Goal: Transaction & Acquisition: Purchase product/service

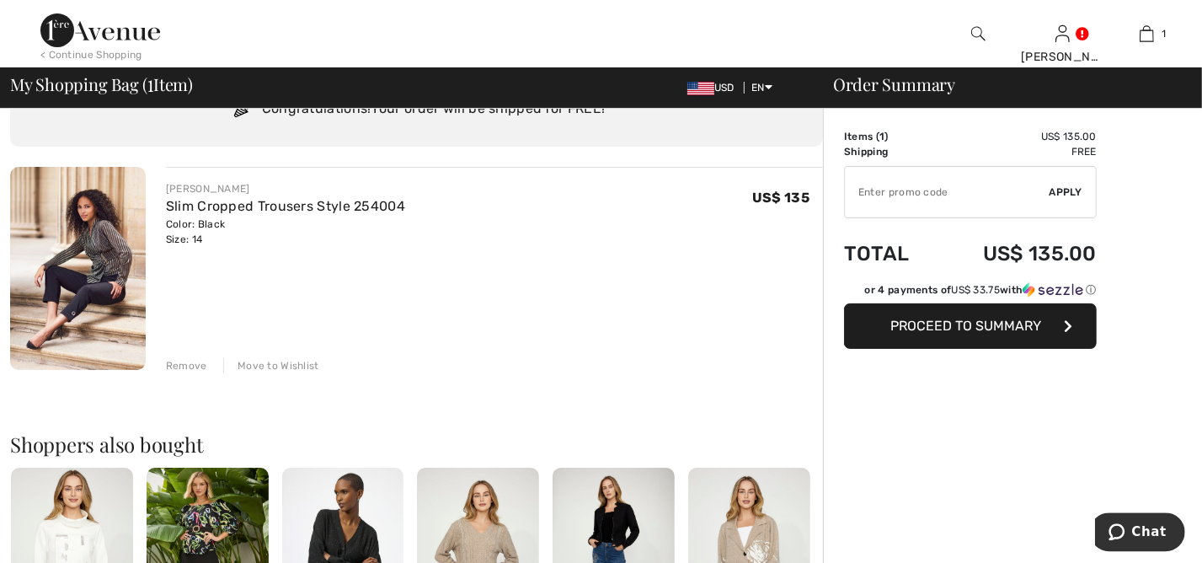
scroll to position [91, 0]
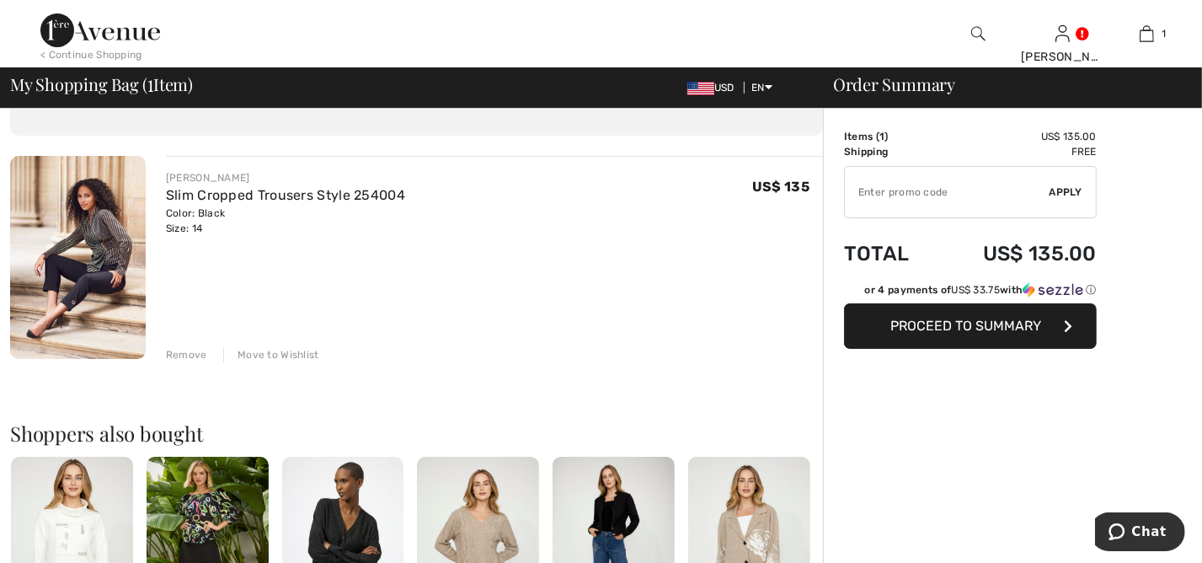
click at [974, 326] on span "Proceed to Summary" at bounding box center [966, 326] width 151 height 16
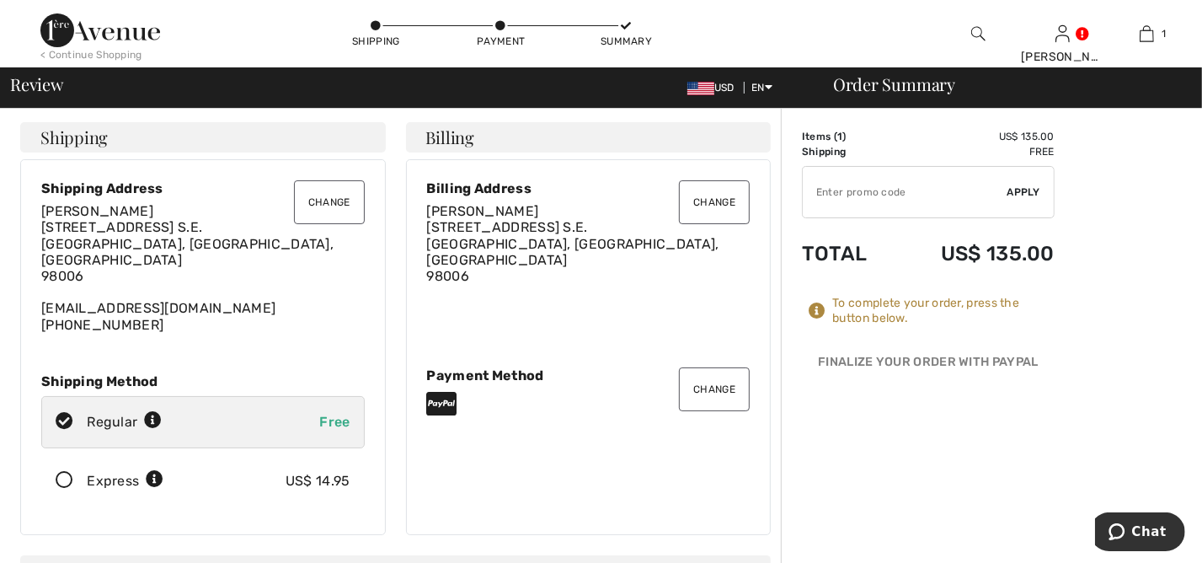
click at [722, 388] on button "Change" at bounding box center [714, 389] width 71 height 44
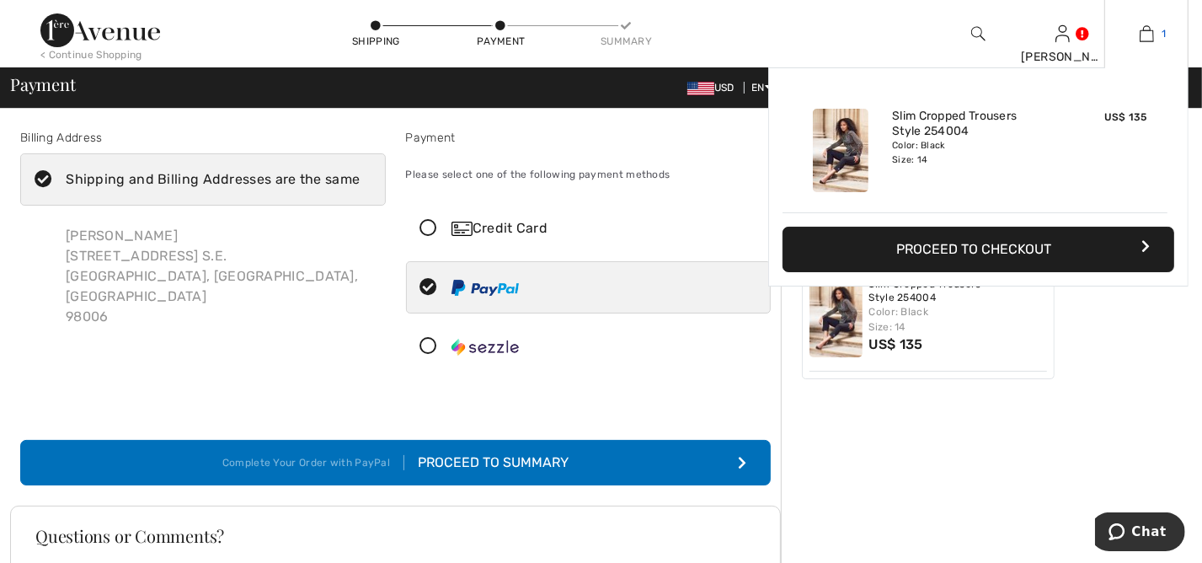
click at [1146, 32] on img at bounding box center [1147, 34] width 14 height 20
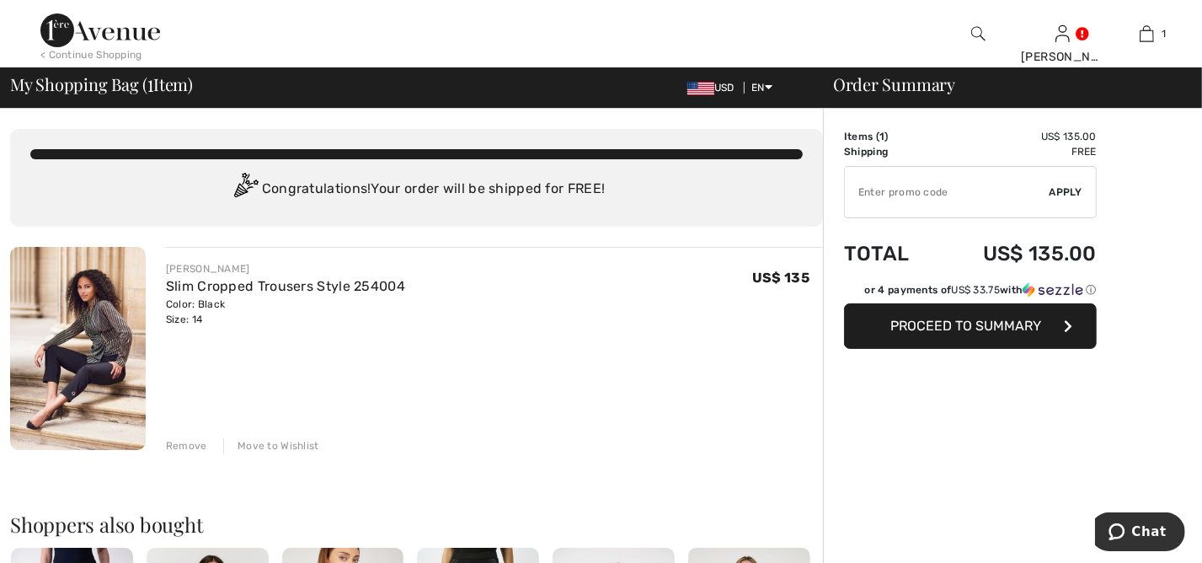
click at [880, 194] on input "TEXT" at bounding box center [947, 192] width 205 height 51
type input "GC005074163"
click at [1063, 190] on span "Apply" at bounding box center [1066, 191] width 34 height 15
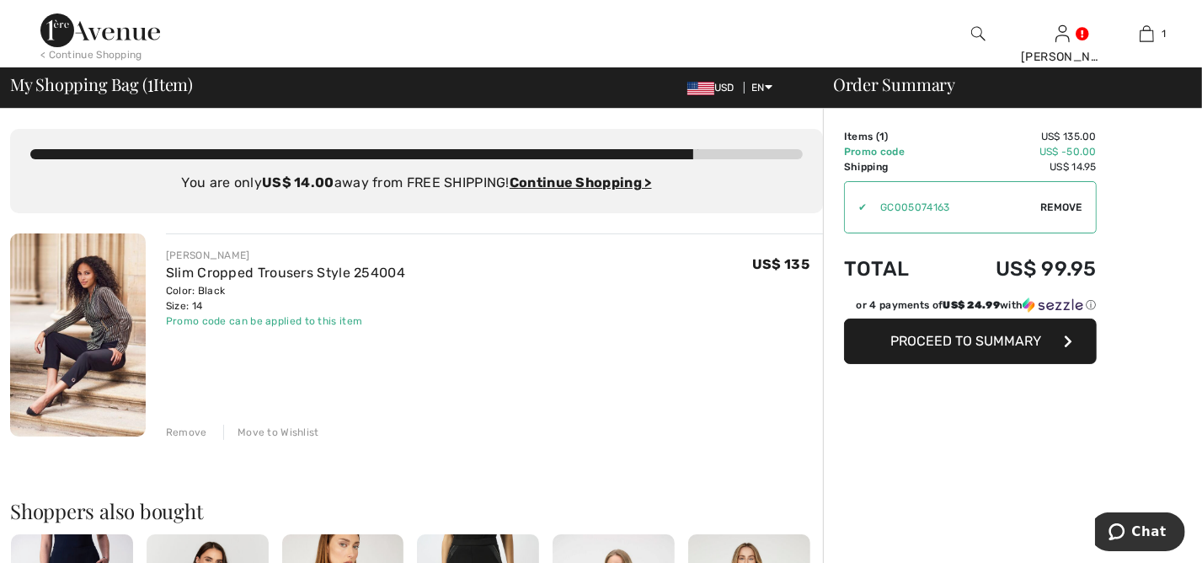
click at [975, 343] on span "Proceed to Summary" at bounding box center [966, 341] width 151 height 16
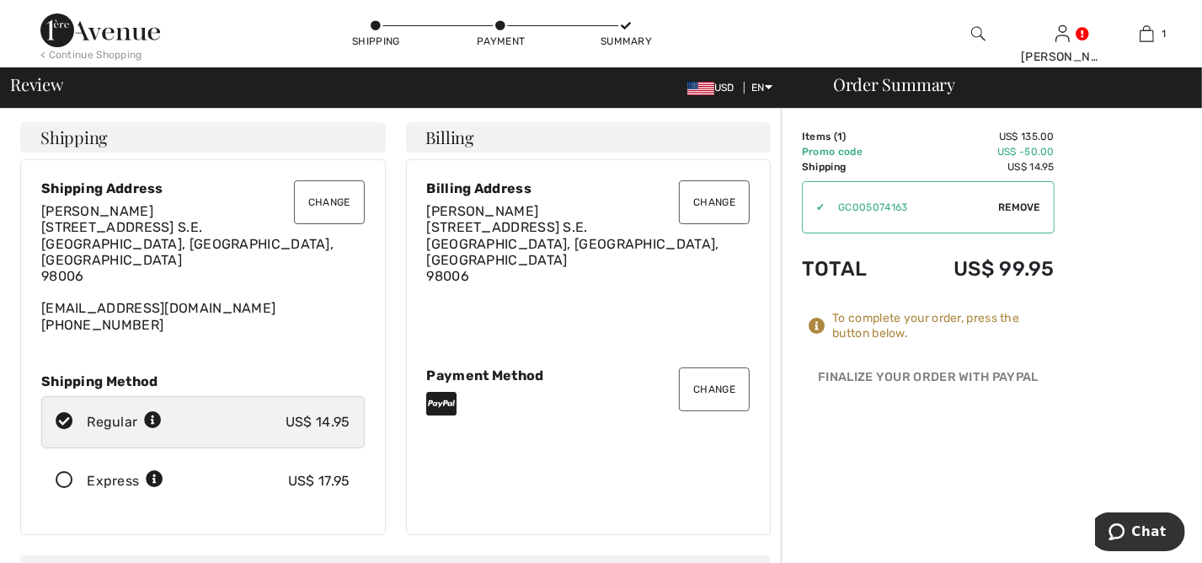
click at [67, 472] on icon at bounding box center [64, 481] width 45 height 18
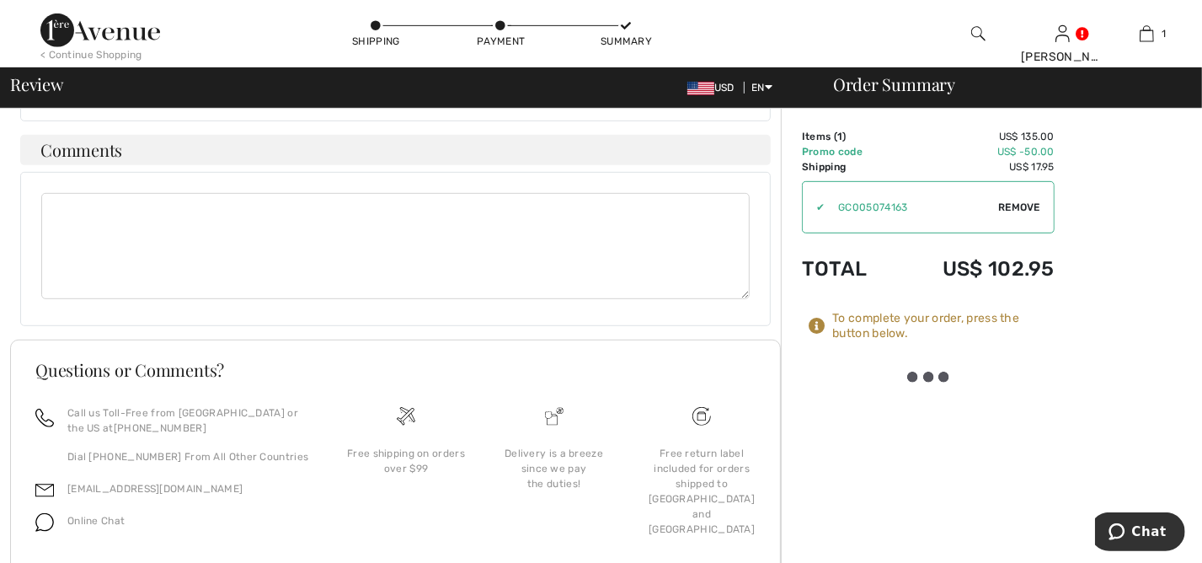
scroll to position [630, 0]
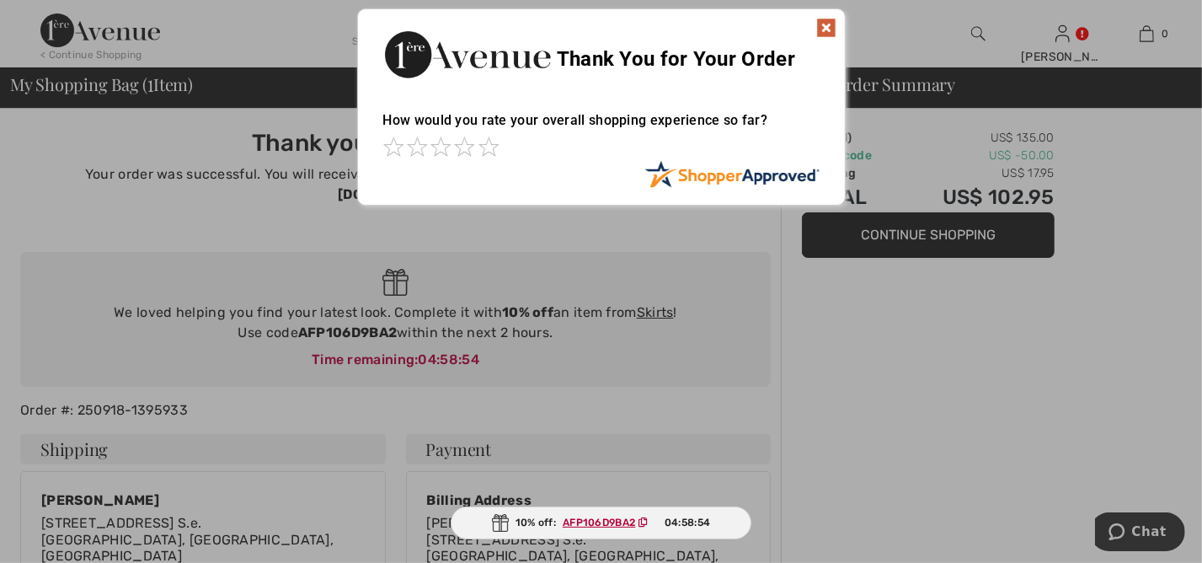
click at [1066, 35] on div "Sorry! Something went wrong. Close Thank You for Your Order How would you rate …" at bounding box center [601, 107] width 1202 height 214
click at [822, 24] on img at bounding box center [826, 28] width 20 height 20
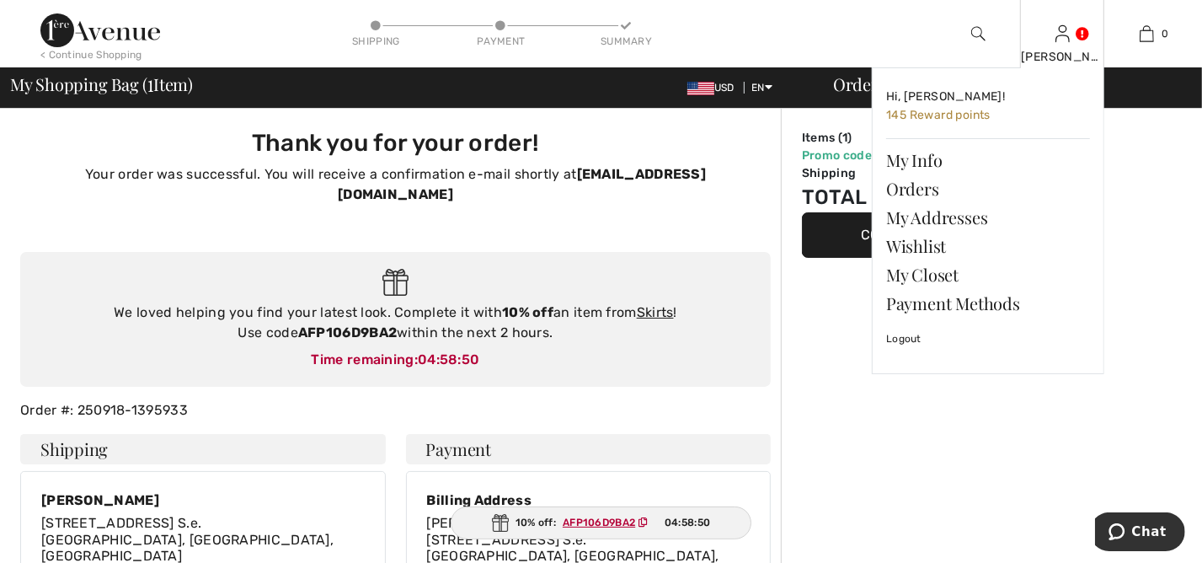
click at [1070, 35] on div "Dorothy Hi, Dorothy! 145 Reward points My Info Orders My Addresses Wishlist My …" at bounding box center [1062, 33] width 84 height 67
click at [907, 244] on link "Wishlist" at bounding box center [988, 246] width 204 height 29
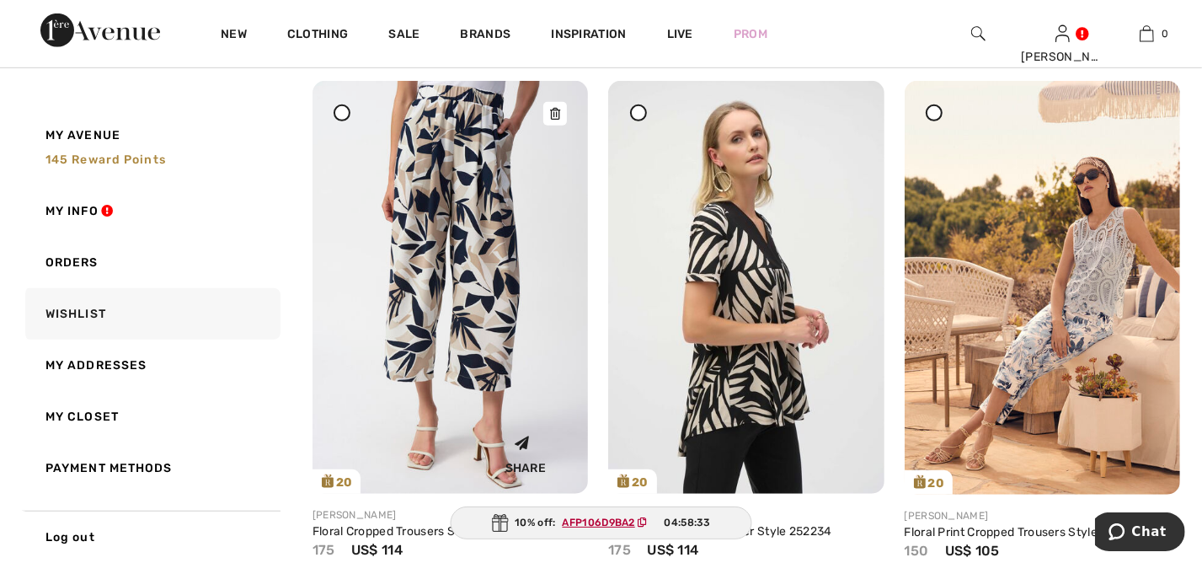
scroll to position [841, 0]
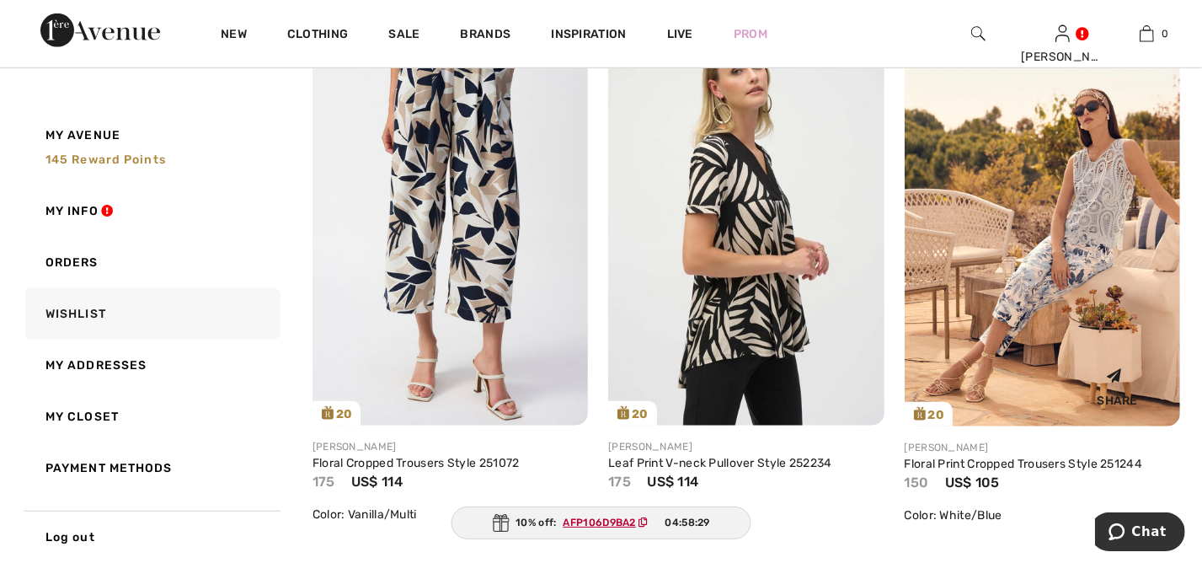
click at [1017, 313] on img at bounding box center [1042, 220] width 275 height 414
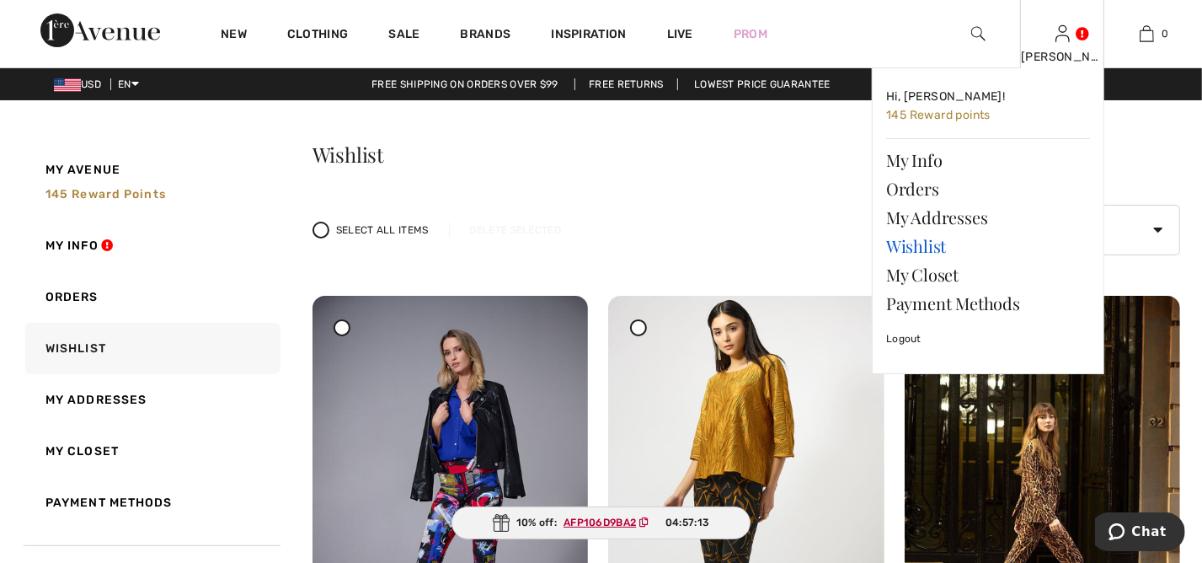
click at [930, 243] on link "Wishlist" at bounding box center [988, 246] width 204 height 29
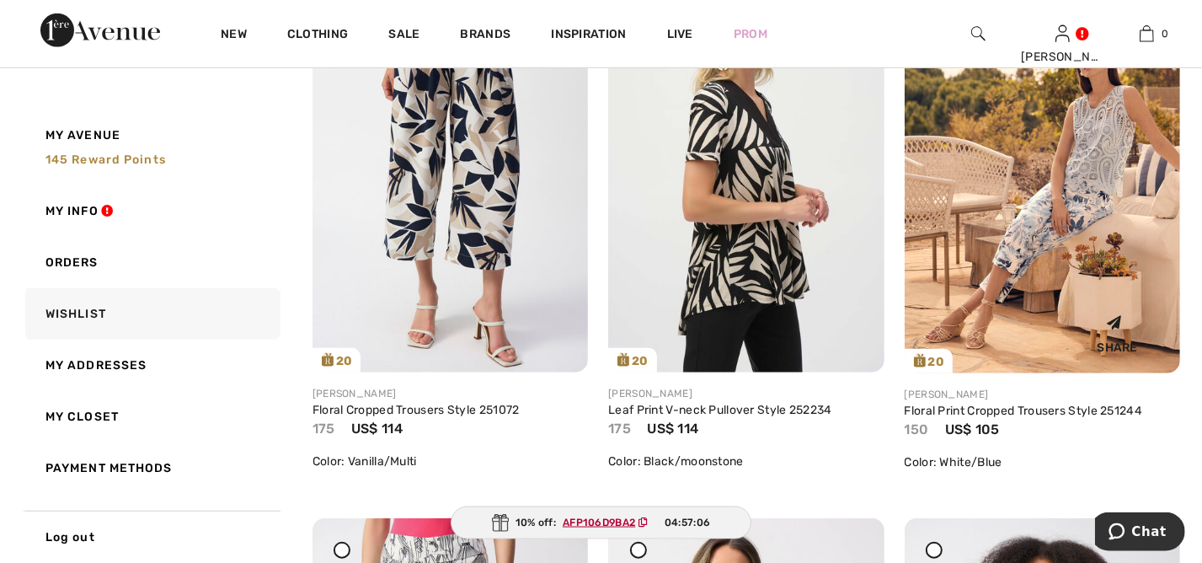
scroll to position [932, 0]
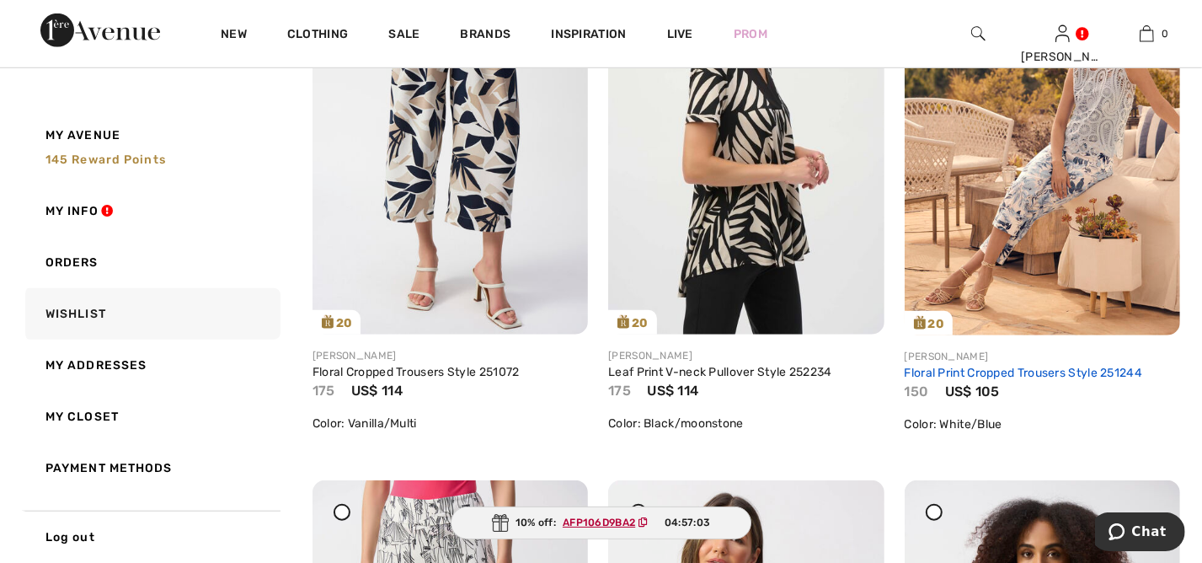
click at [977, 371] on link "Floral Print Cropped Trousers Style 251244" at bounding box center [1024, 373] width 238 height 14
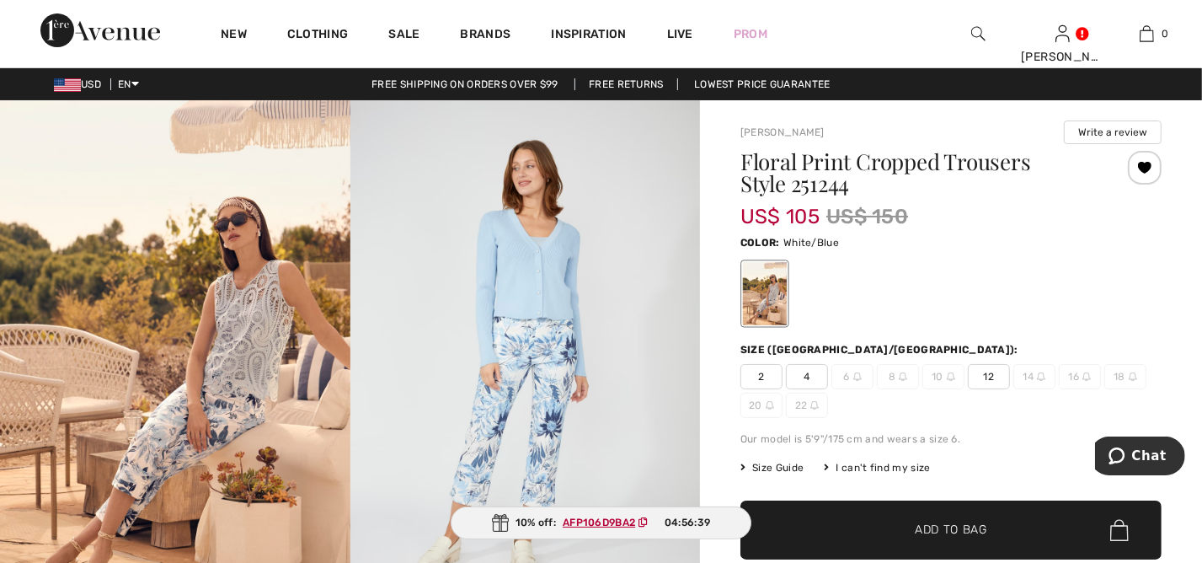
click at [282, 209] on img at bounding box center [175, 362] width 350 height 525
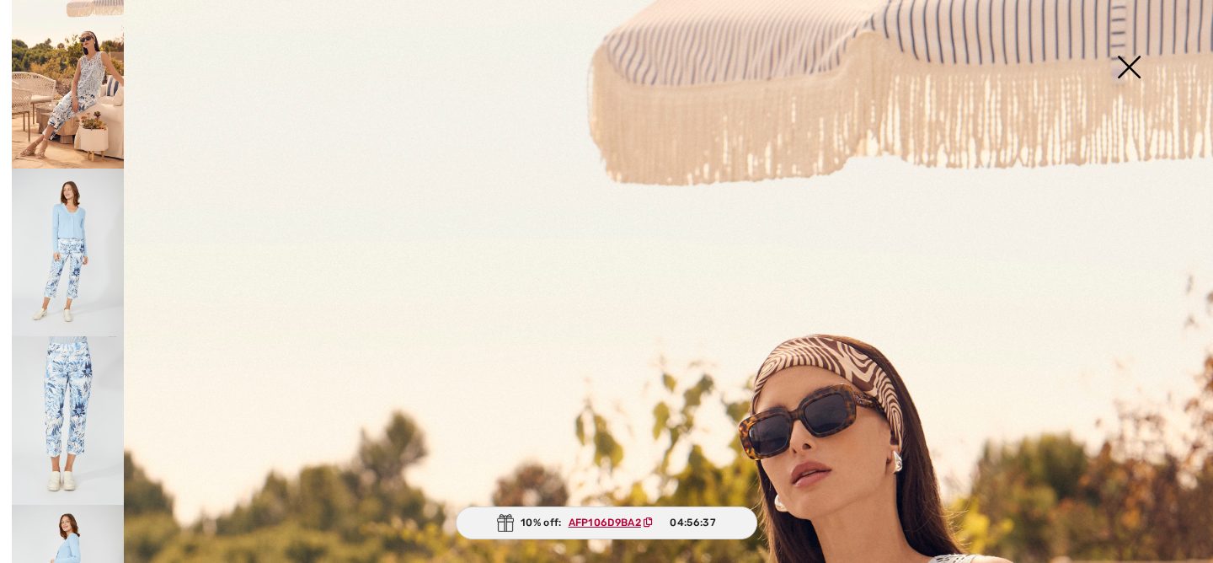
click at [1120, 60] on img at bounding box center [1128, 68] width 84 height 87
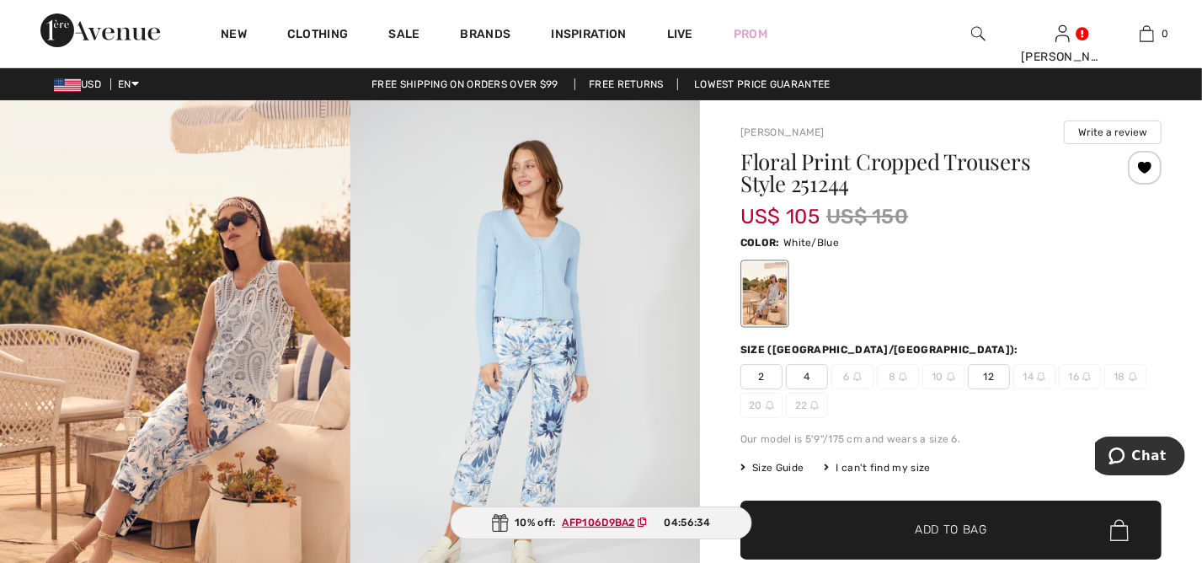
click at [994, 376] on span "12" at bounding box center [989, 376] width 42 height 25
click at [918, 535] on span "Add to Bag" at bounding box center [951, 530] width 72 height 18
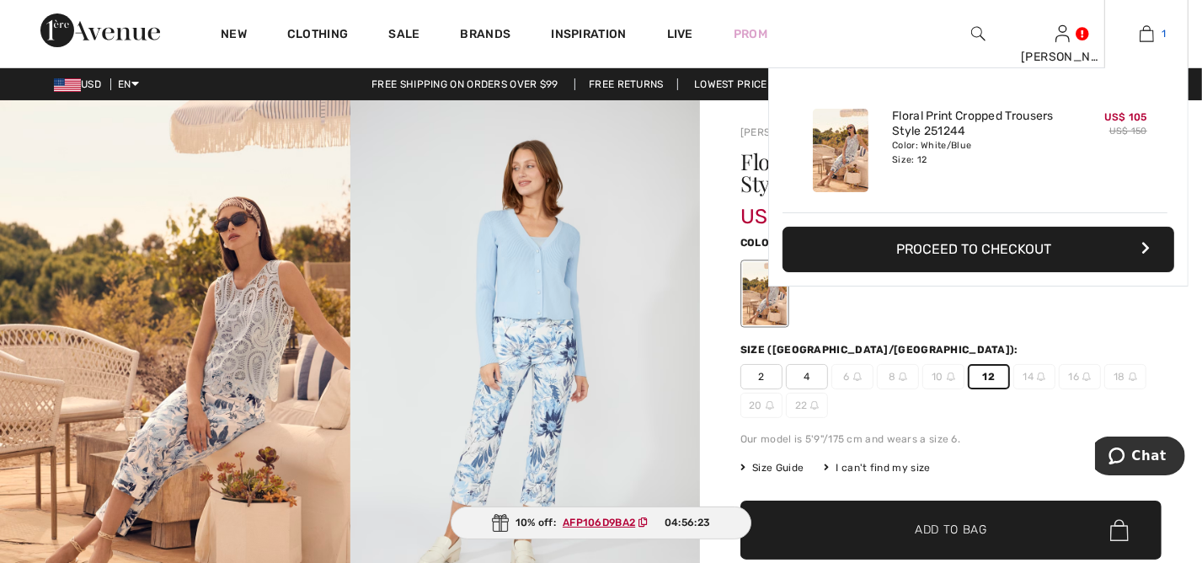
click at [1146, 33] on img at bounding box center [1147, 34] width 14 height 20
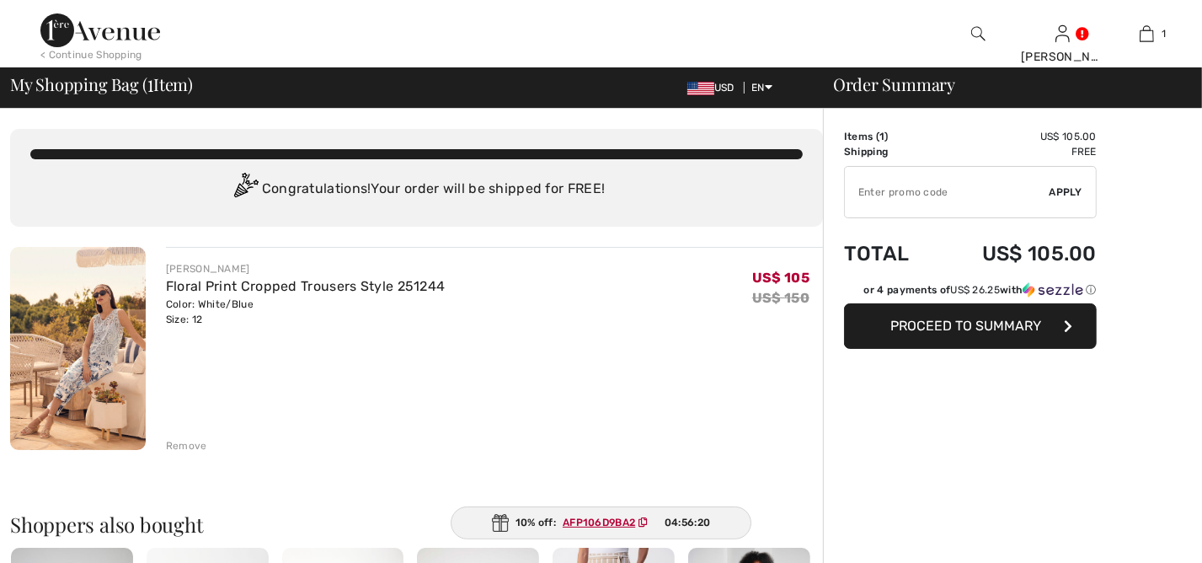
click at [880, 189] on input "TEXT" at bounding box center [947, 192] width 205 height 51
type input "GC005032271"
click at [1069, 192] on span "Apply" at bounding box center [1066, 191] width 34 height 15
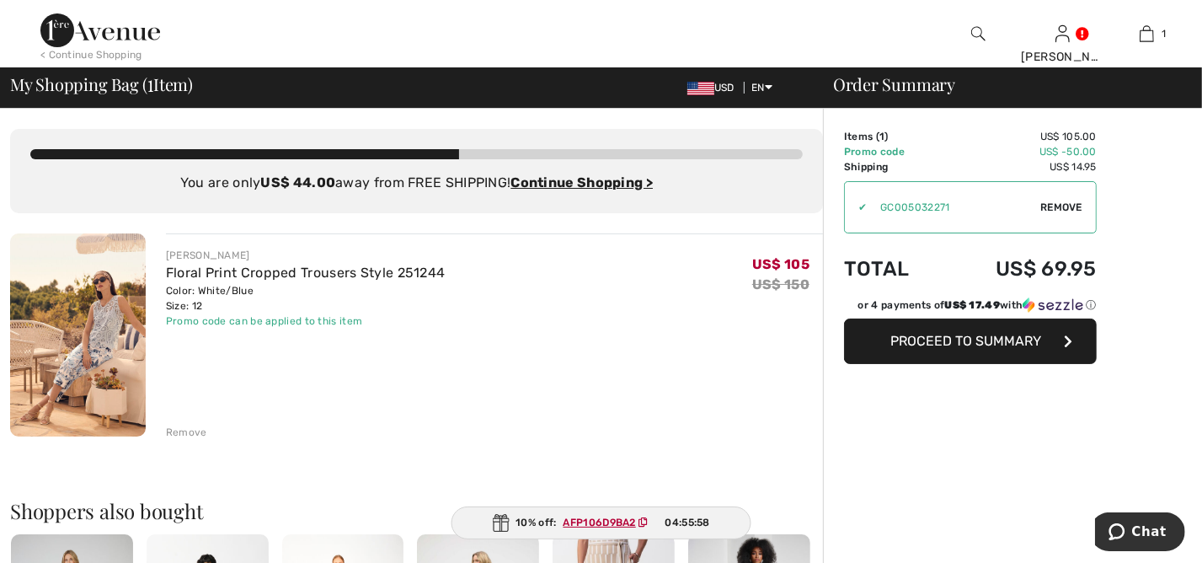
click at [983, 341] on span "Proceed to Summary" at bounding box center [966, 341] width 151 height 16
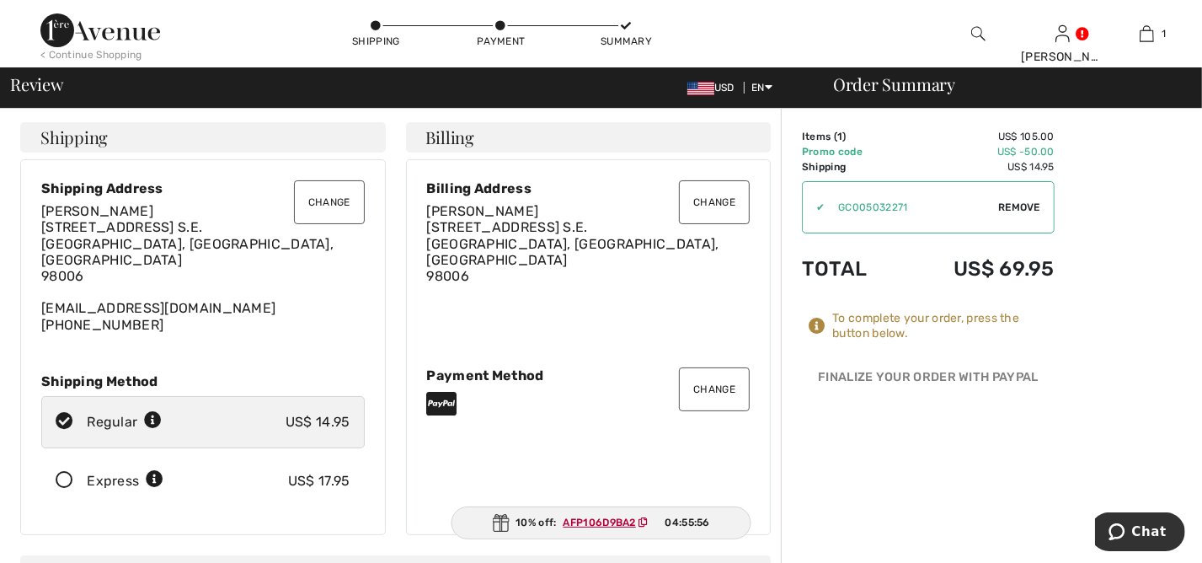
click at [65, 472] on icon at bounding box center [64, 481] width 45 height 18
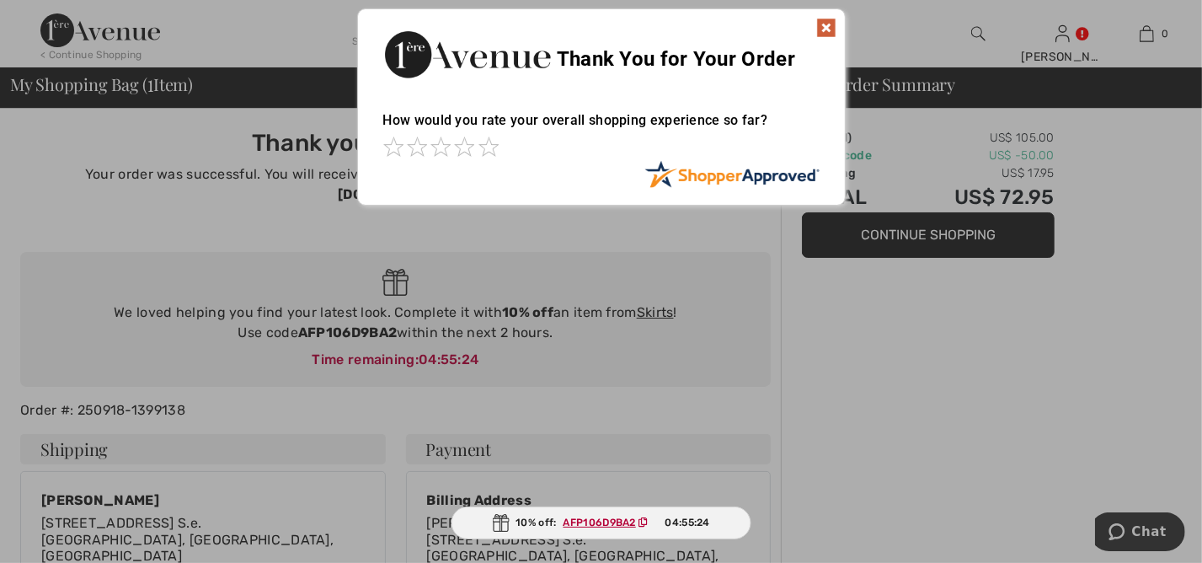
click at [593, 526] on ins "AFP106D9BA2" at bounding box center [599, 522] width 72 height 12
click at [824, 22] on img at bounding box center [826, 28] width 20 height 20
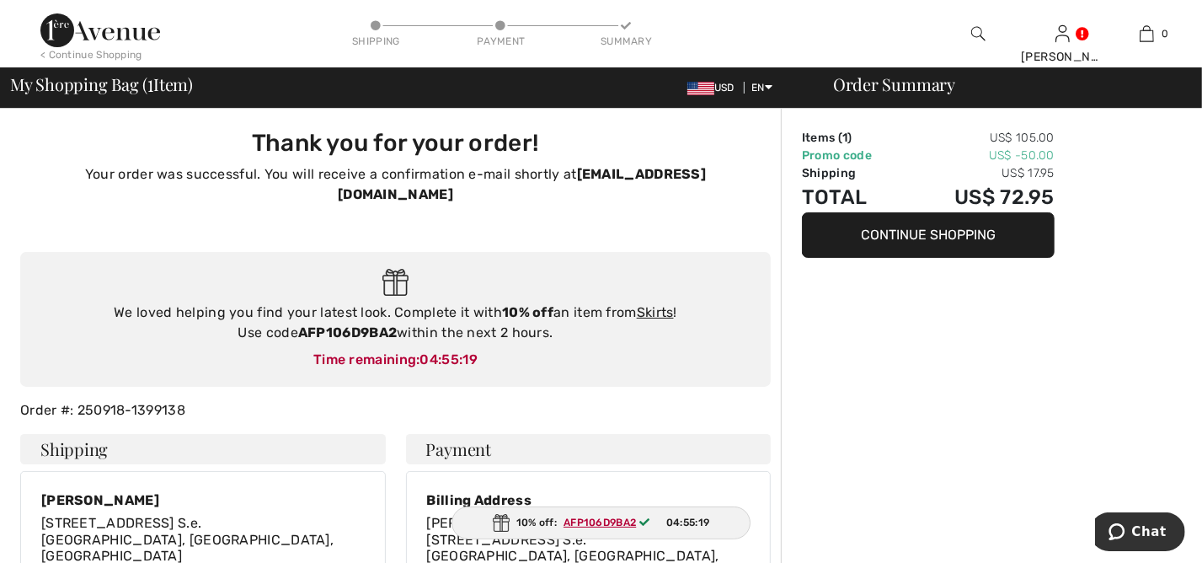
click at [619, 522] on ins "AFP106D9BA2" at bounding box center [599, 522] width 72 height 12
